Goal: Check status

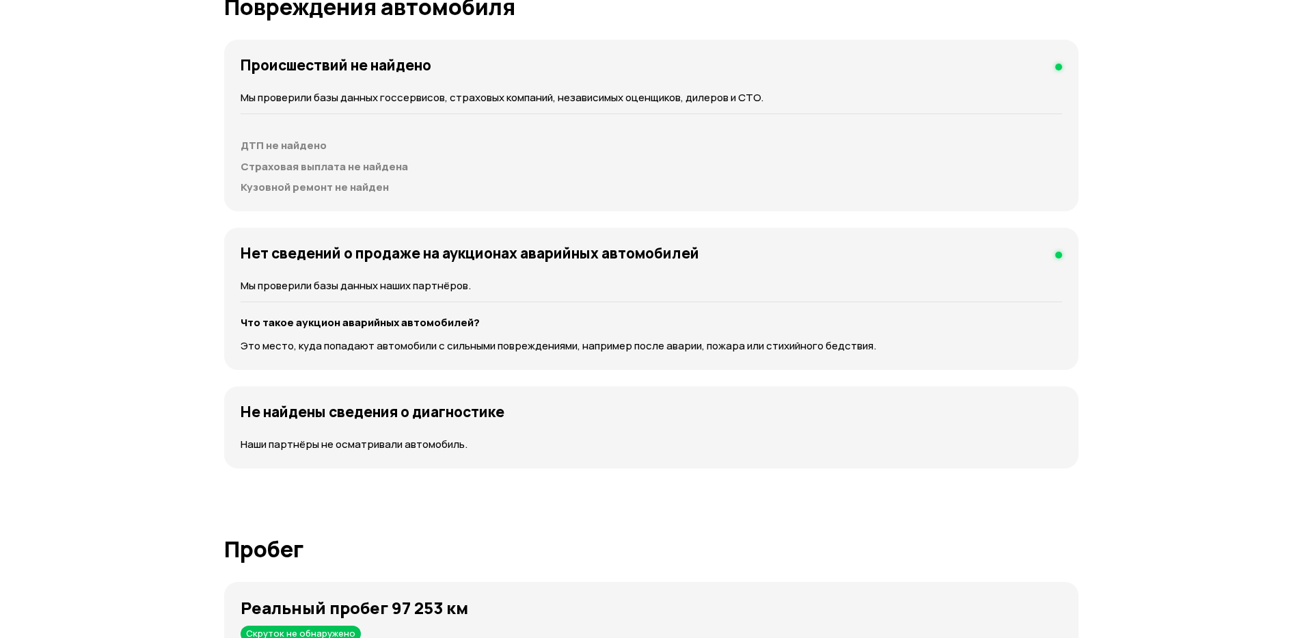
scroll to position [1558, 0]
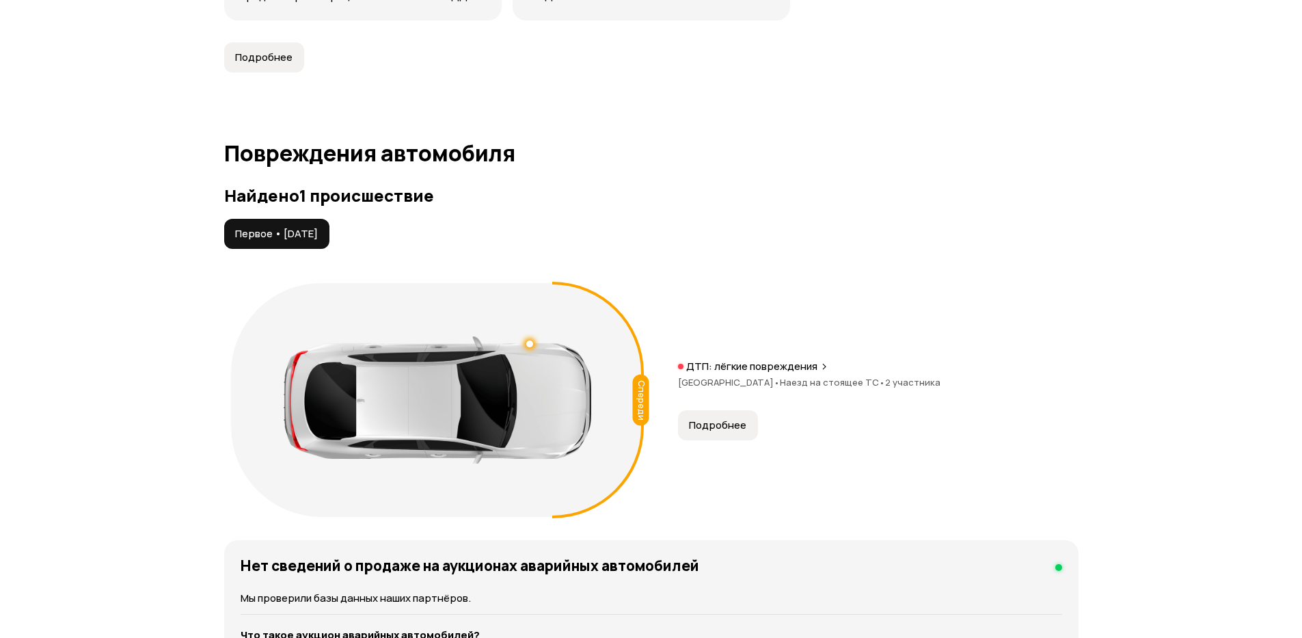
scroll to position [1312, 0]
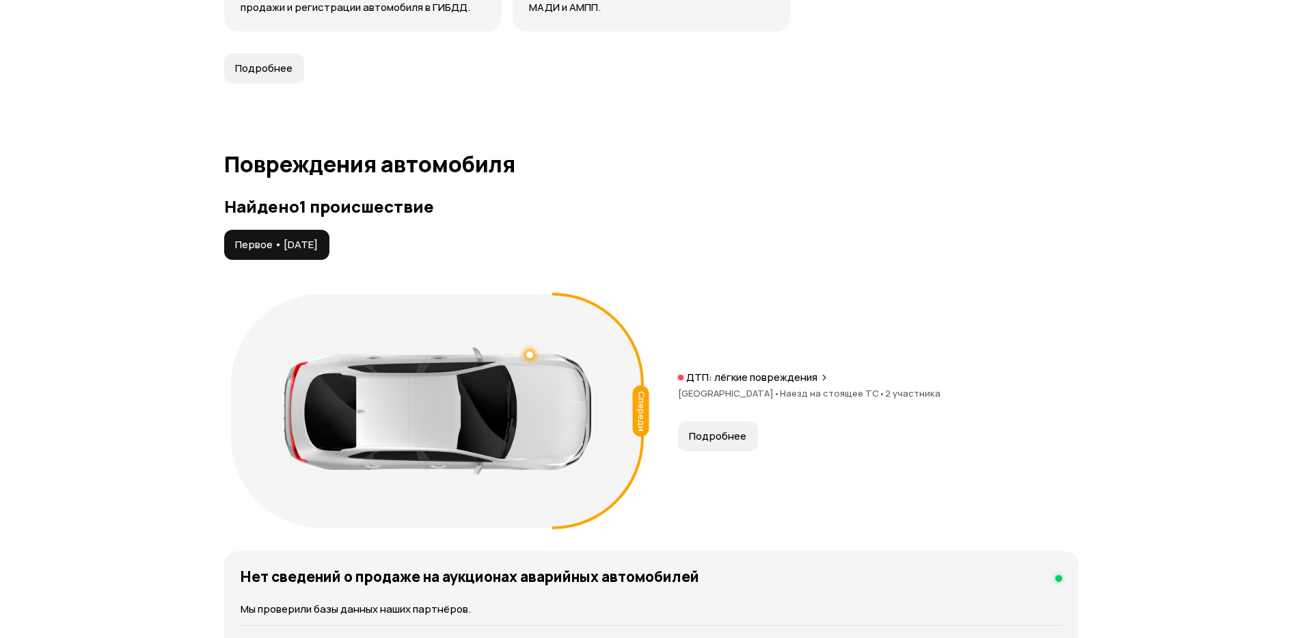
click at [730, 444] on button "Подробнее" at bounding box center [718, 436] width 80 height 30
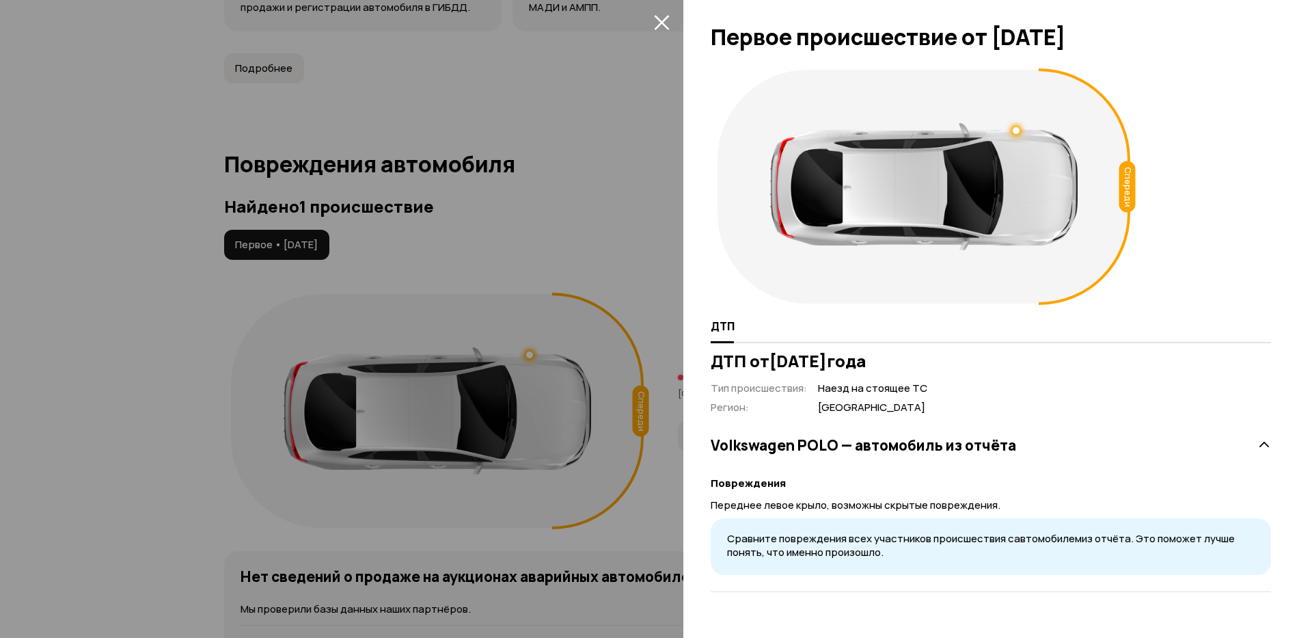
click at [583, 182] on div at bounding box center [656, 319] width 1312 height 638
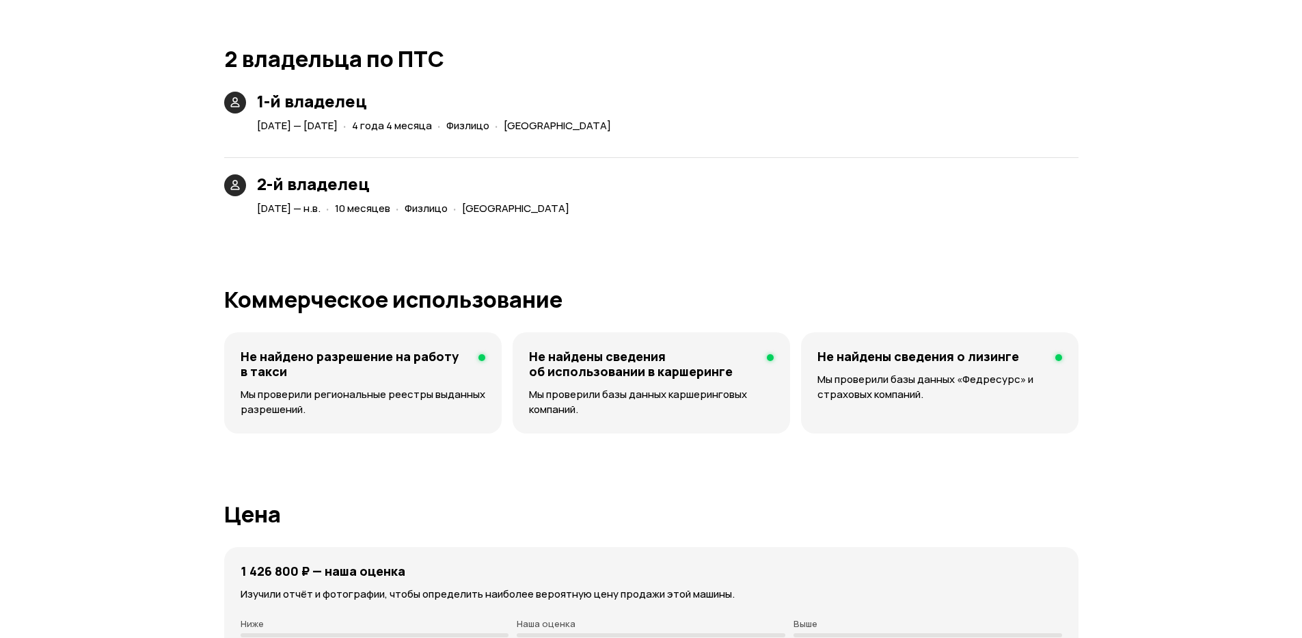
scroll to position [3198, 0]
